Goal: Navigation & Orientation: Understand site structure

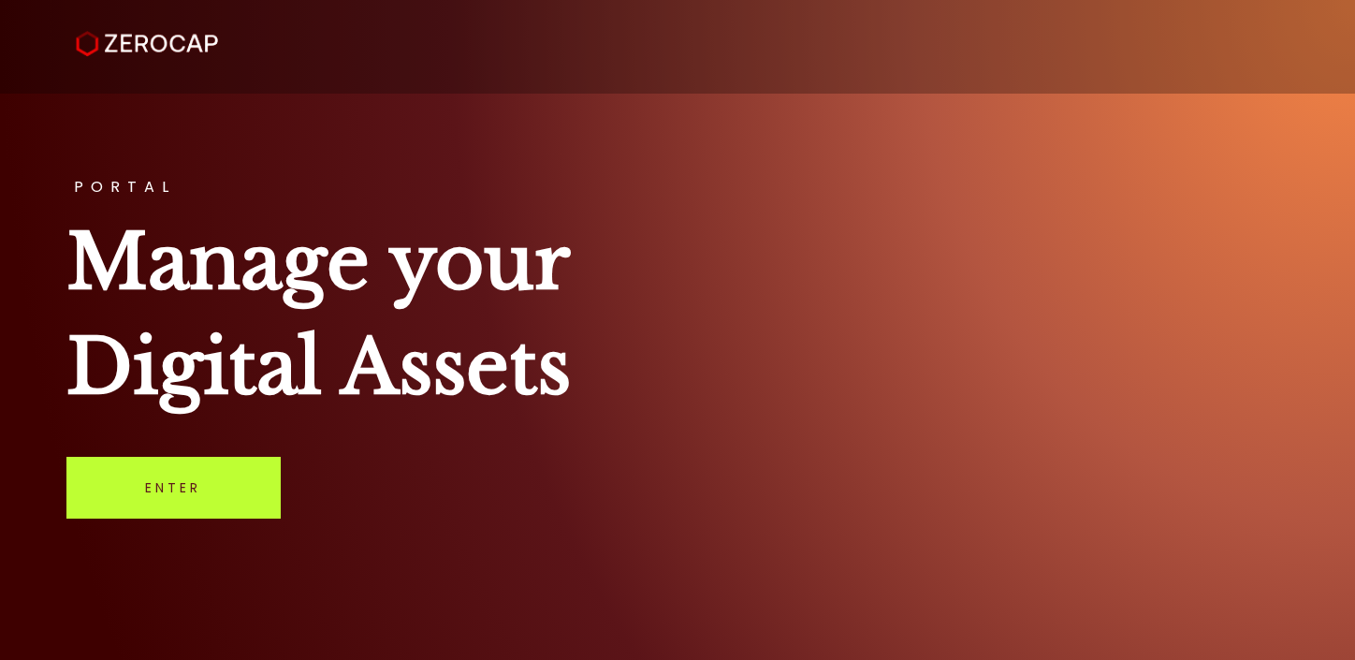
click at [223, 509] on link "Enter" at bounding box center [173, 488] width 214 height 62
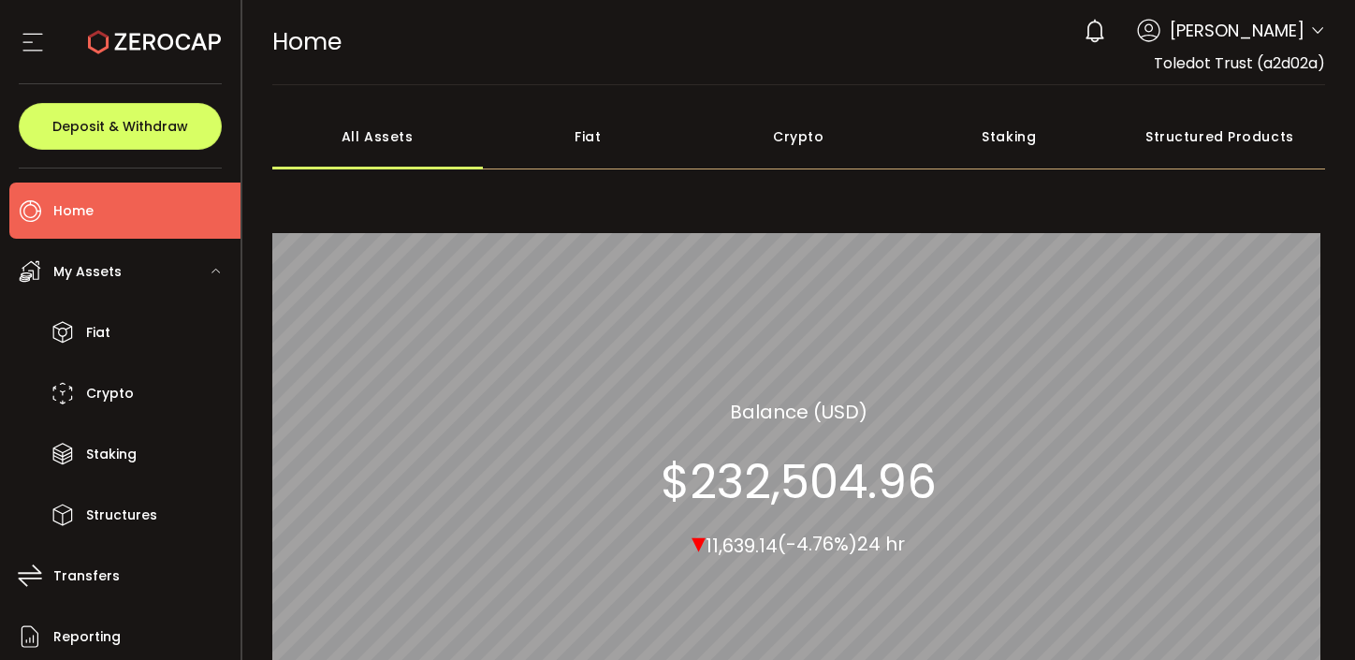
click at [588, 146] on div "Fiat" at bounding box center [588, 136] width 210 height 65
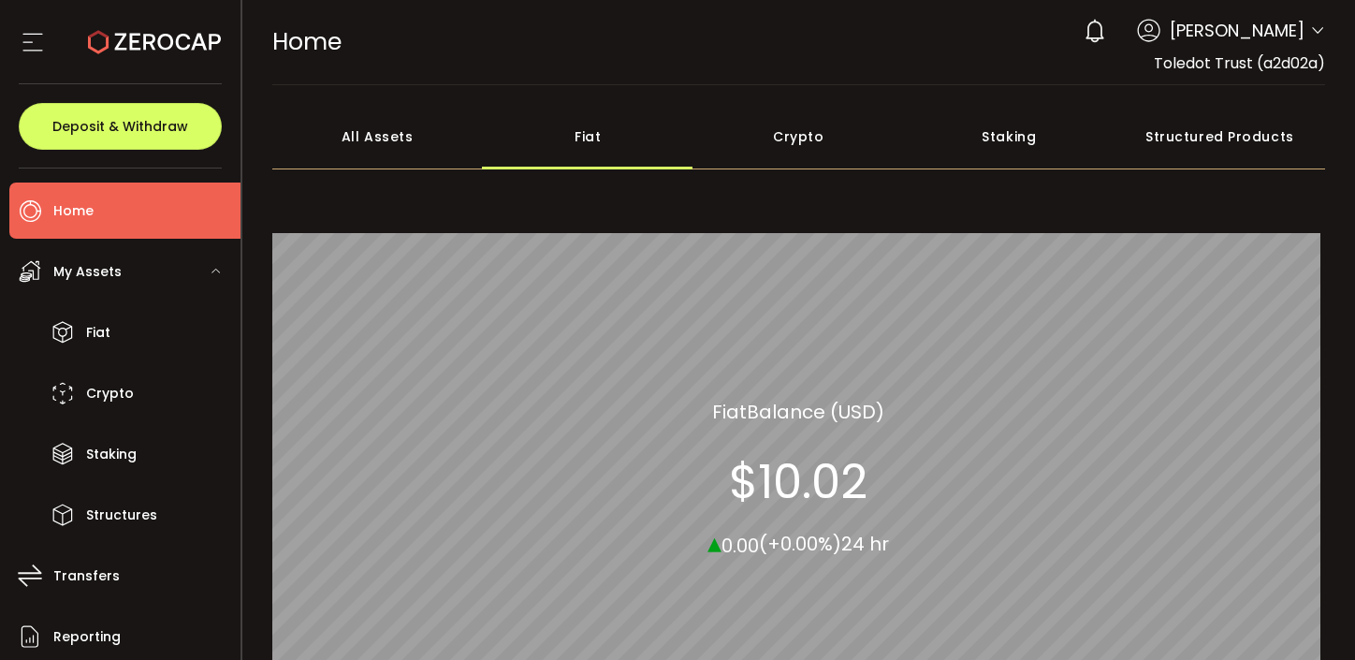
click at [788, 161] on div "Crypto" at bounding box center [798, 136] width 210 height 65
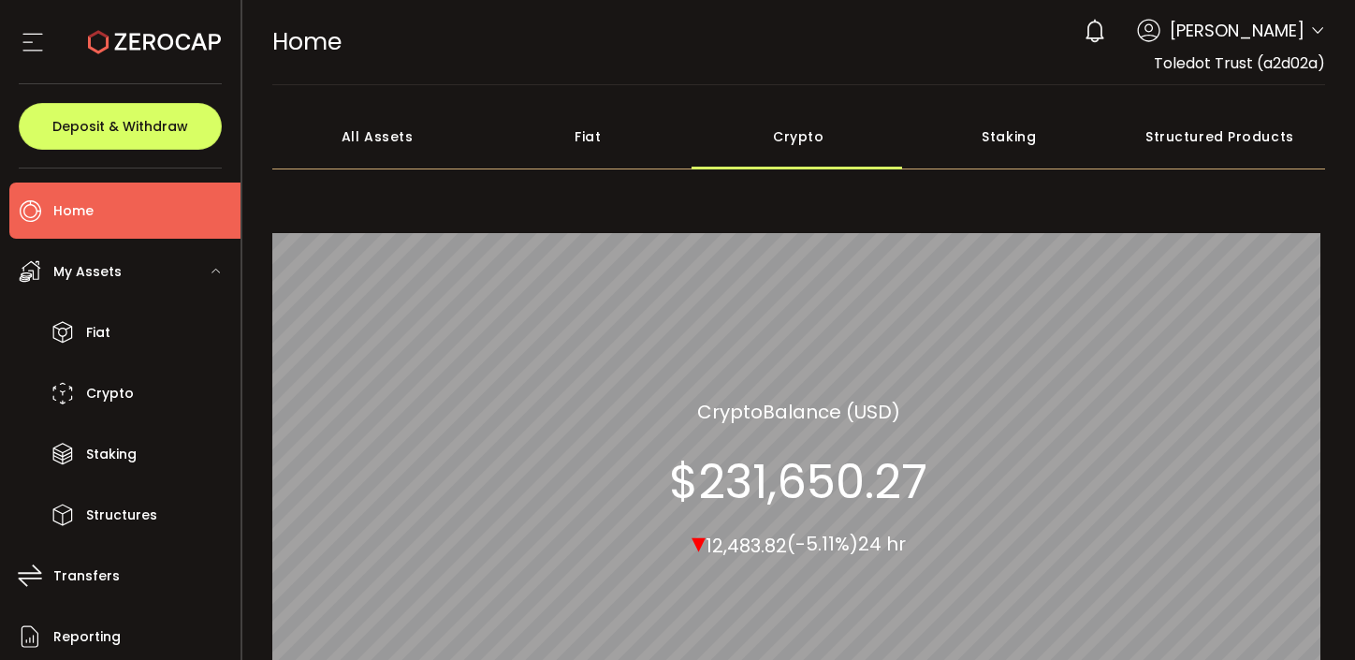
click at [354, 142] on div "All Assets" at bounding box center [377, 136] width 210 height 65
